Goal: Task Accomplishment & Management: Manage account settings

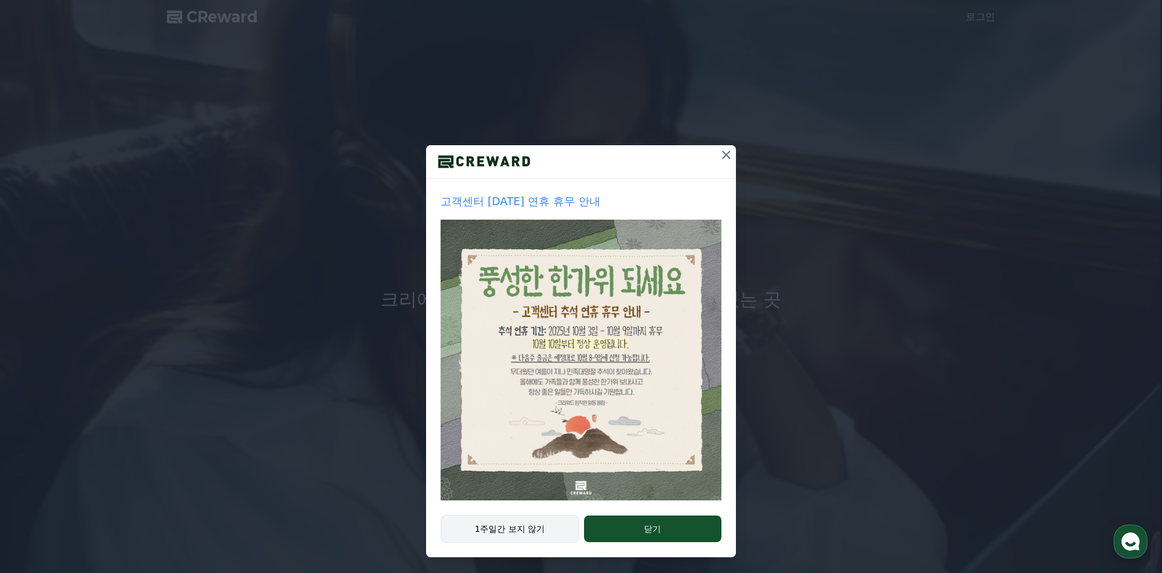
click at [531, 523] on button "1주일간 보지 않기" at bounding box center [509, 529] width 139 height 28
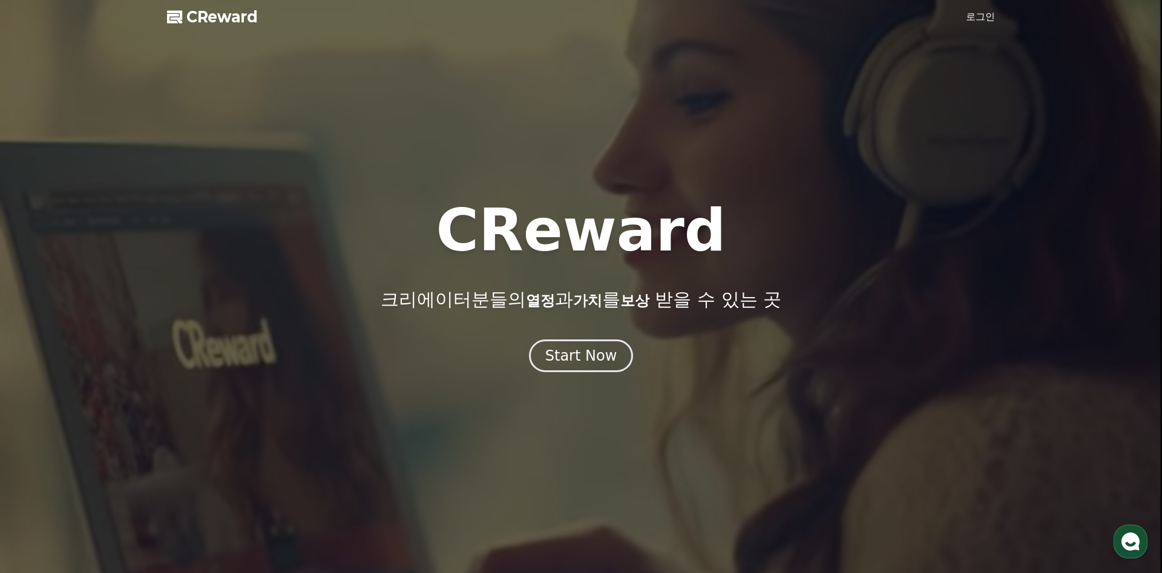
click at [976, 15] on link "로그인" at bounding box center [980, 17] width 29 height 15
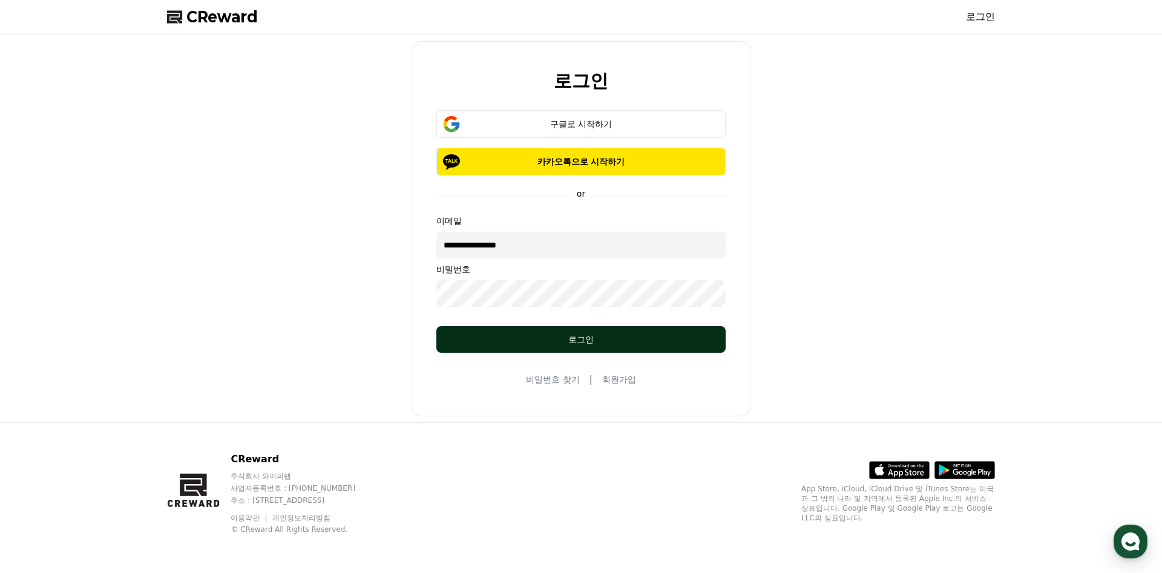
click at [633, 334] on div "로그인" at bounding box center [580, 339] width 241 height 12
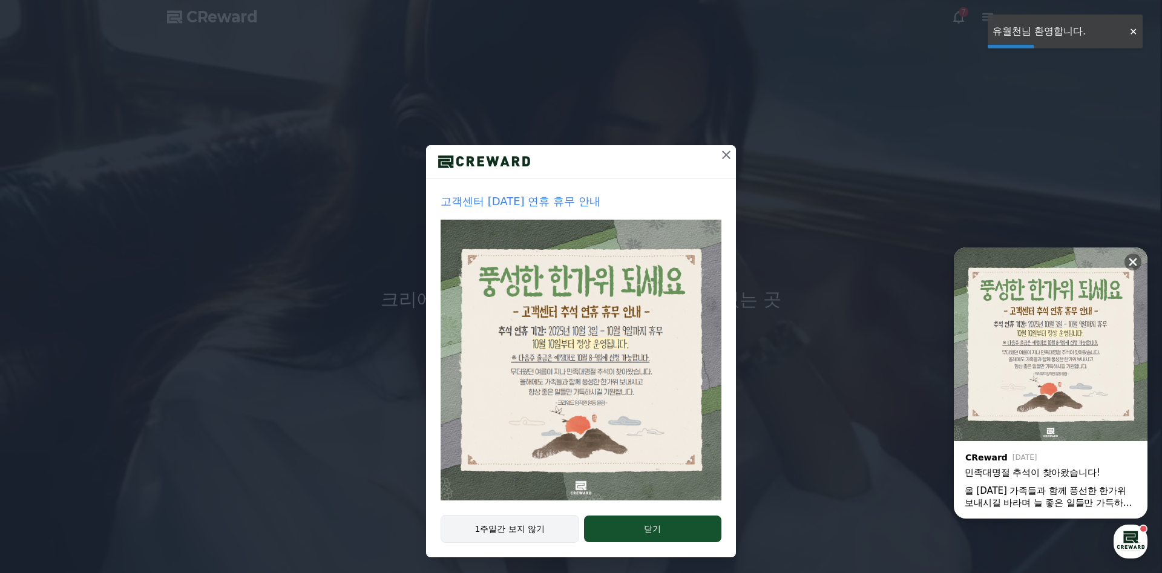
click at [515, 523] on button "1주일간 보지 않기" at bounding box center [509, 529] width 139 height 28
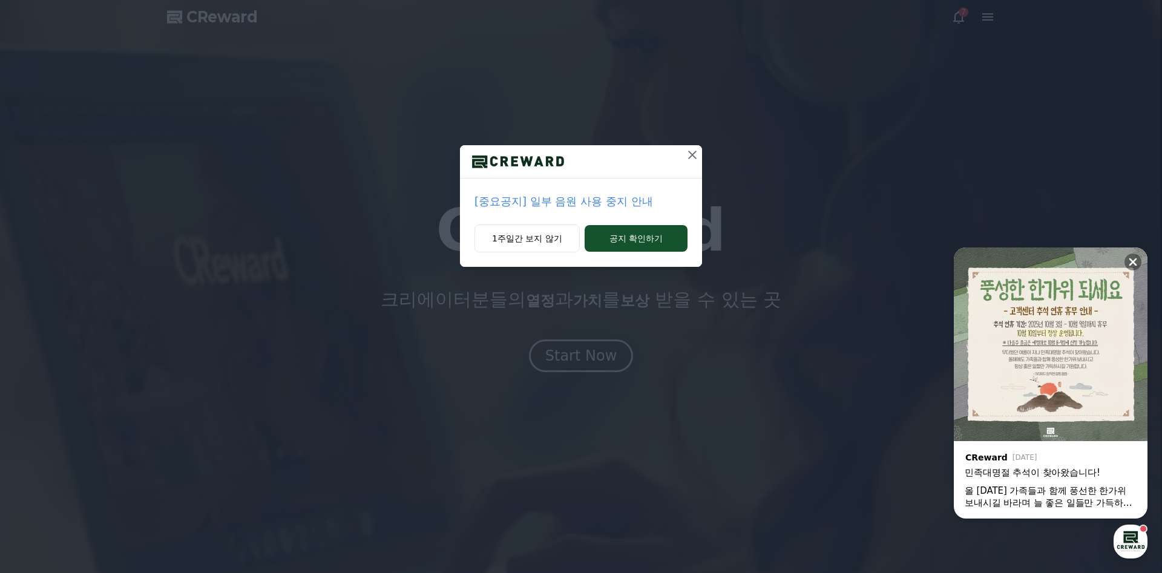
click at [583, 204] on p "[중요공지] 일부 음원 사용 중지 안내" at bounding box center [580, 201] width 213 height 17
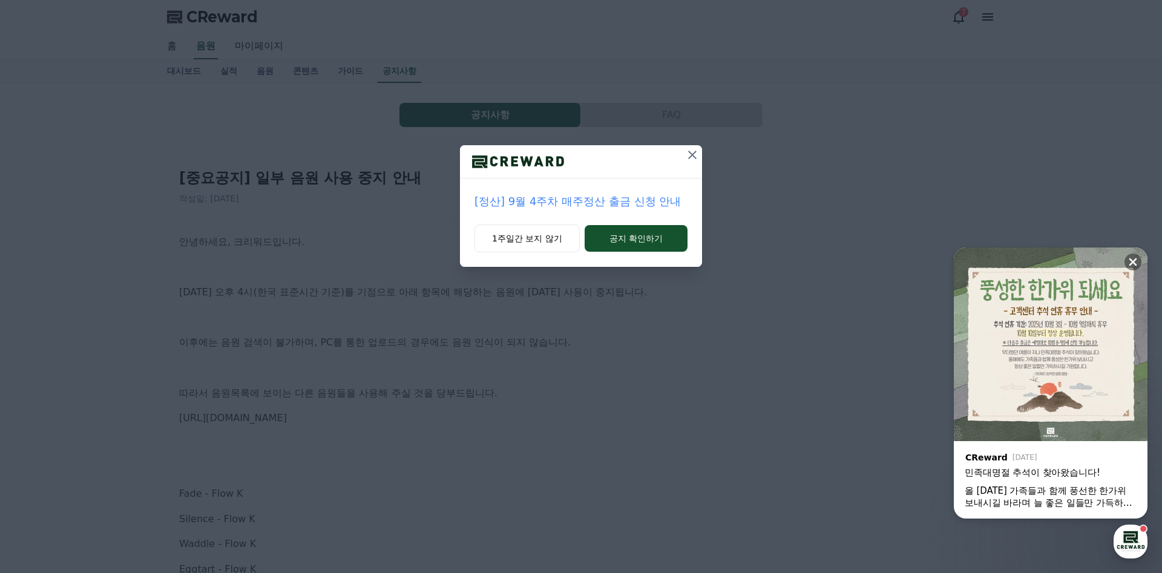
click at [583, 201] on p "[정산] 9월 4주차 매주정산 출금 신청 안내" at bounding box center [580, 201] width 213 height 17
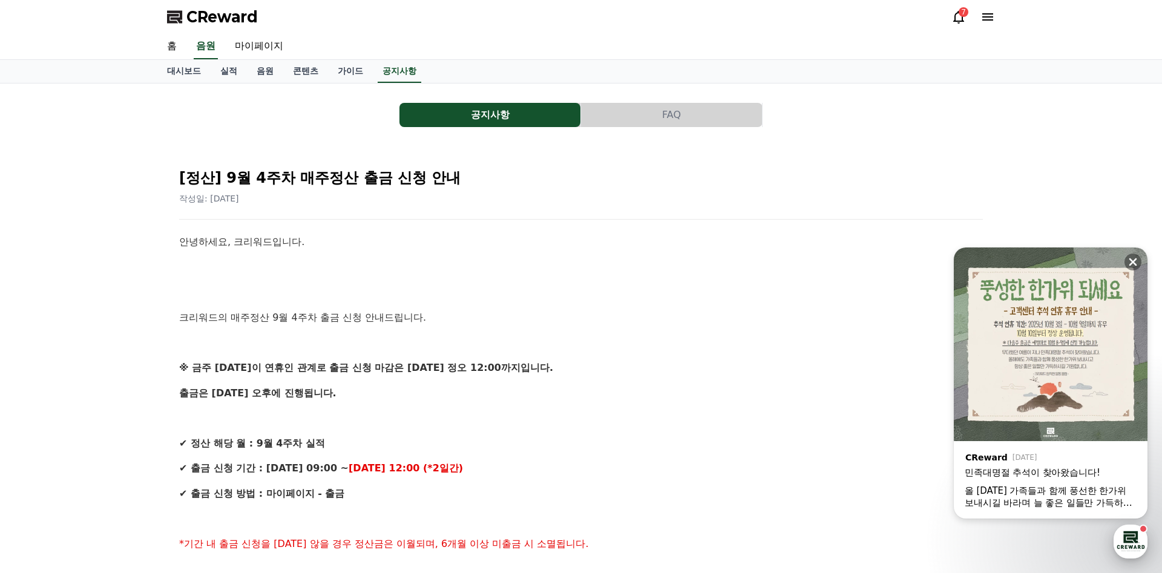
click at [1134, 540] on div "button" at bounding box center [1130, 542] width 34 height 34
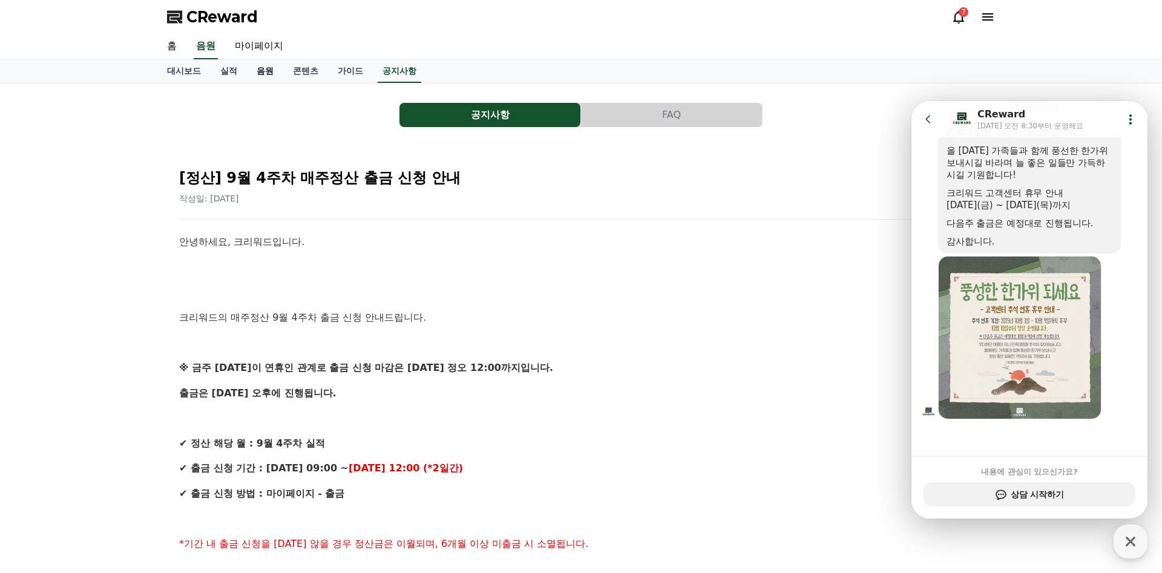
click at [265, 73] on link "음원" at bounding box center [265, 71] width 36 height 23
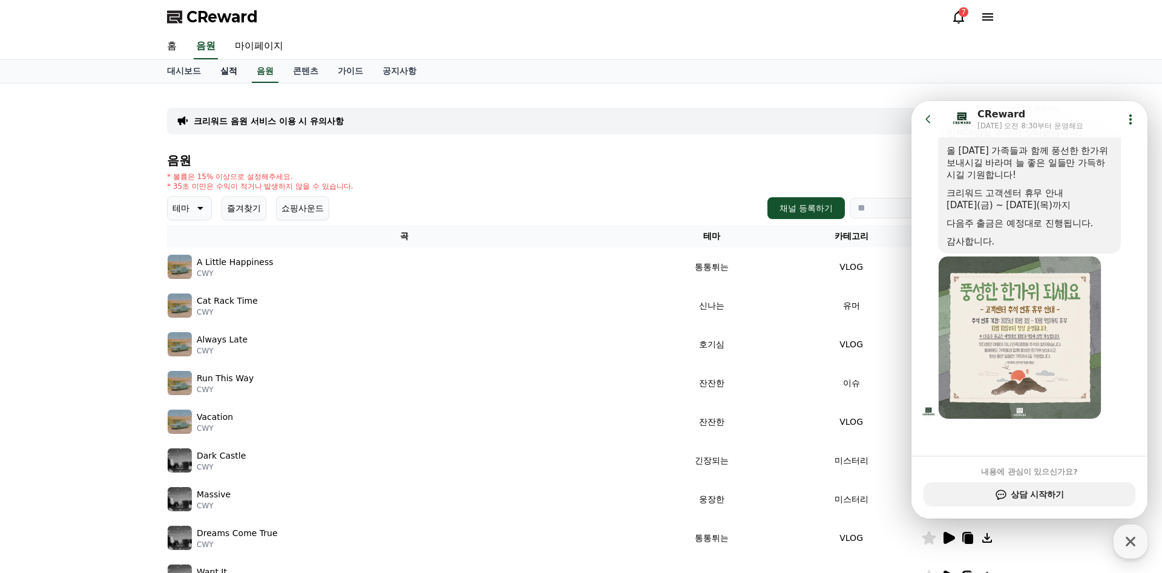
click at [222, 70] on link "실적" at bounding box center [229, 71] width 36 height 23
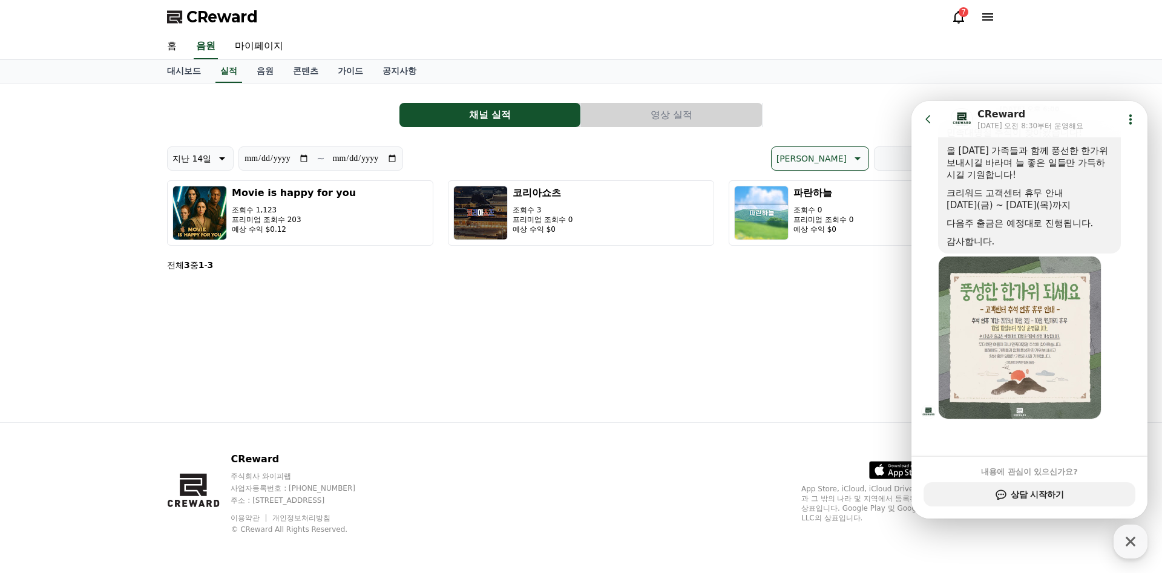
click at [215, 156] on icon at bounding box center [221, 158] width 15 height 15
click at [208, 306] on button "지난 90일" at bounding box center [192, 315] width 48 height 27
type input "**********"
click at [249, 54] on link "마이페이지" at bounding box center [259, 46] width 68 height 25
select select "**********"
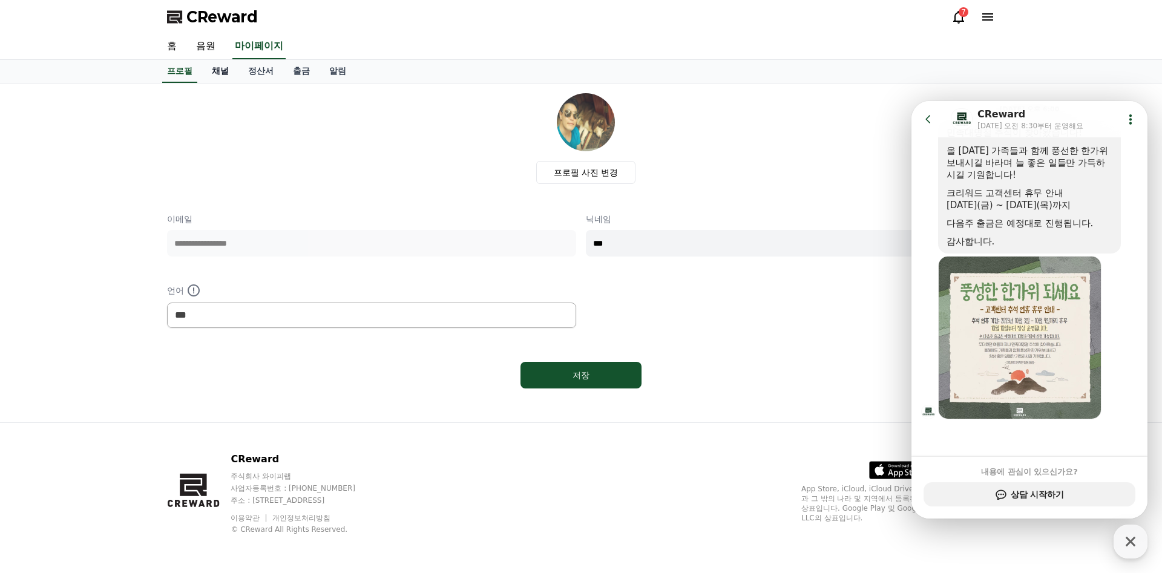
click at [229, 69] on link "채널" at bounding box center [220, 71] width 36 height 23
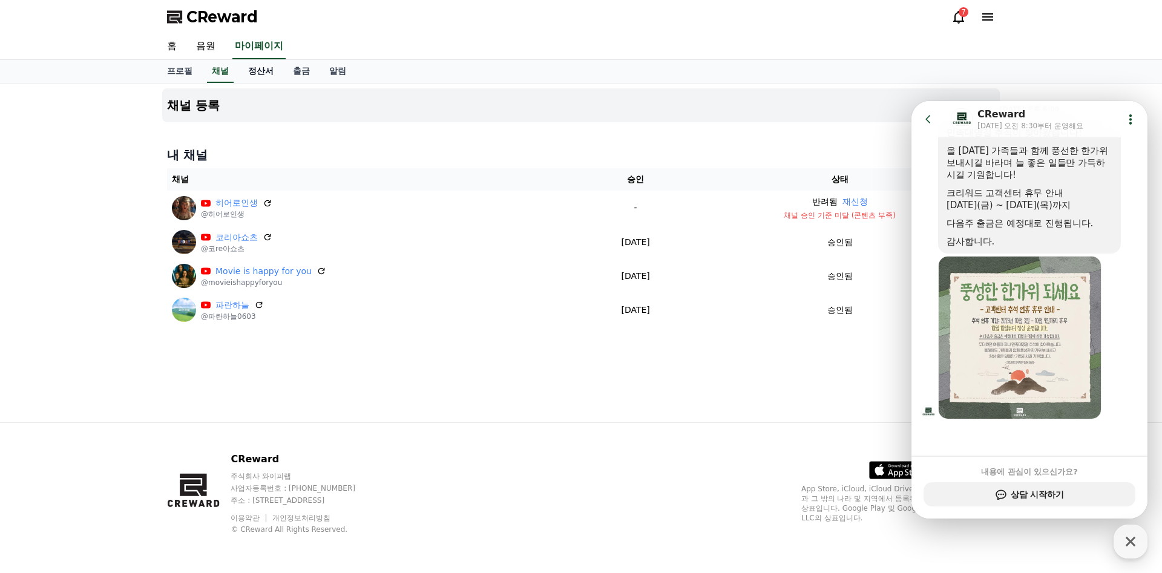
click at [252, 71] on link "정산서" at bounding box center [260, 71] width 45 height 23
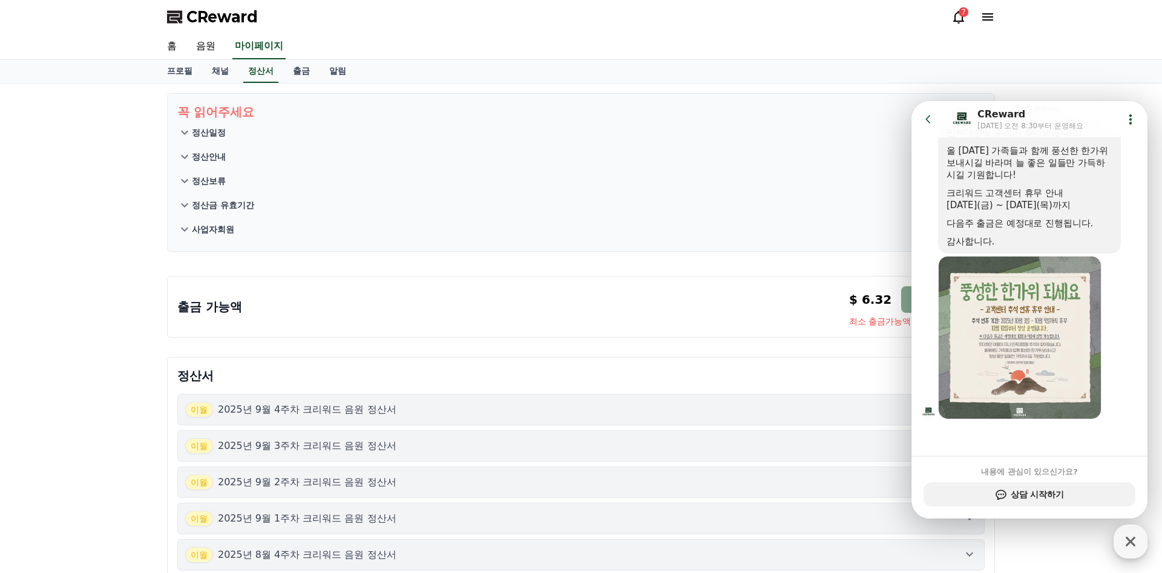
drag, startPoint x: 1133, startPoint y: 543, endPoint x: 163, endPoint y: 390, distance: 981.3
click at [1133, 543] on icon "button" at bounding box center [1130, 542] width 22 height 22
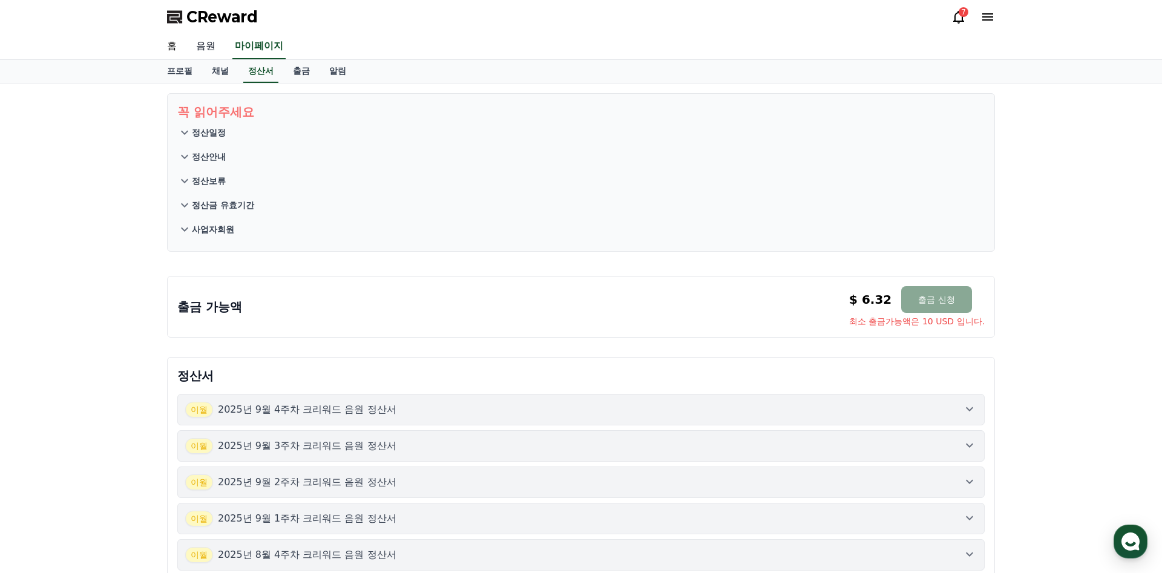
click at [192, 44] on link "음원" at bounding box center [205, 46] width 39 height 25
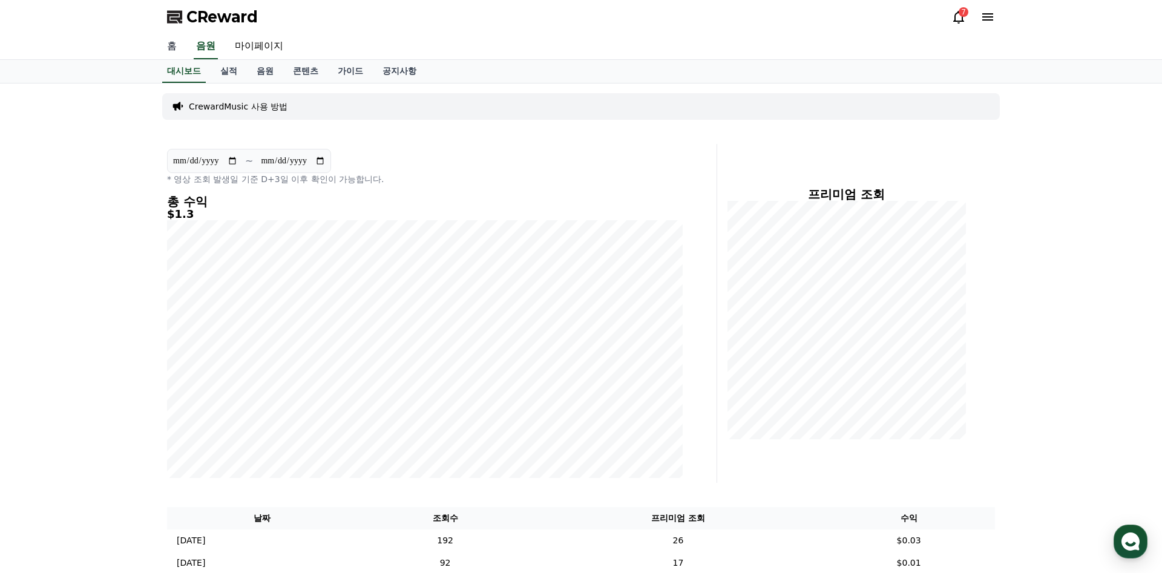
click at [163, 47] on link "홈" at bounding box center [171, 46] width 29 height 25
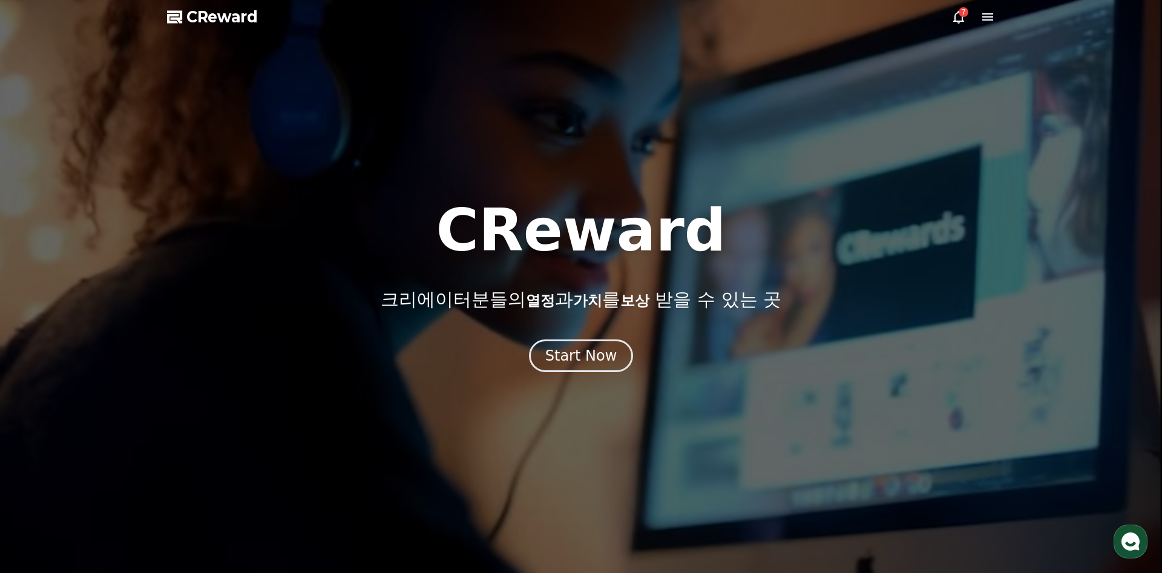
click at [952, 13] on icon at bounding box center [958, 17] width 15 height 15
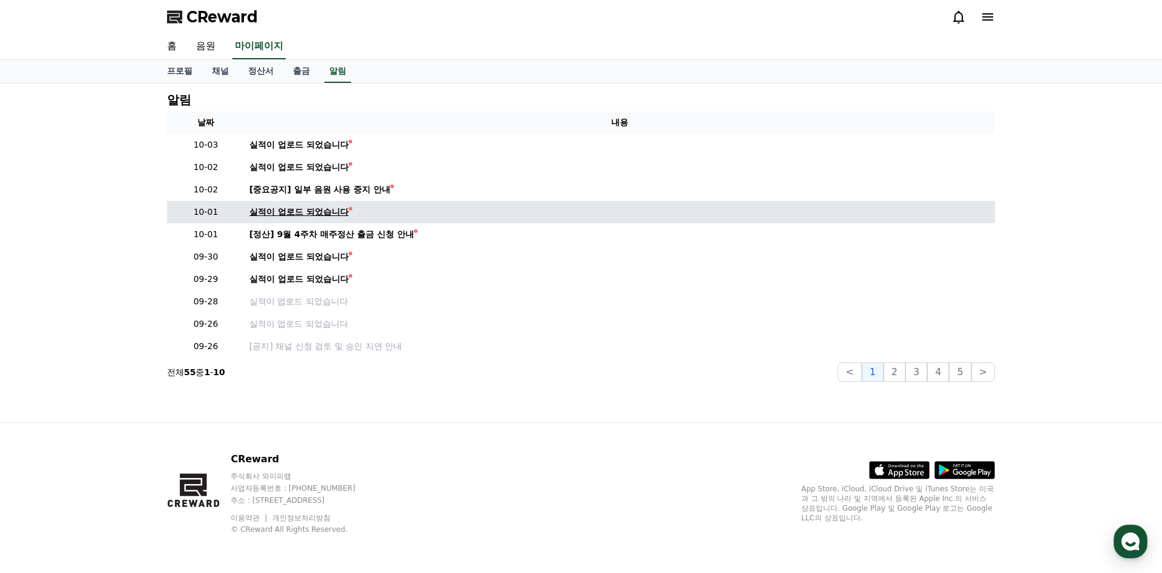
click at [349, 211] on link "실적이 업로드 되었습니다" at bounding box center [619, 212] width 741 height 13
